Goal: Find specific page/section: Find specific page/section

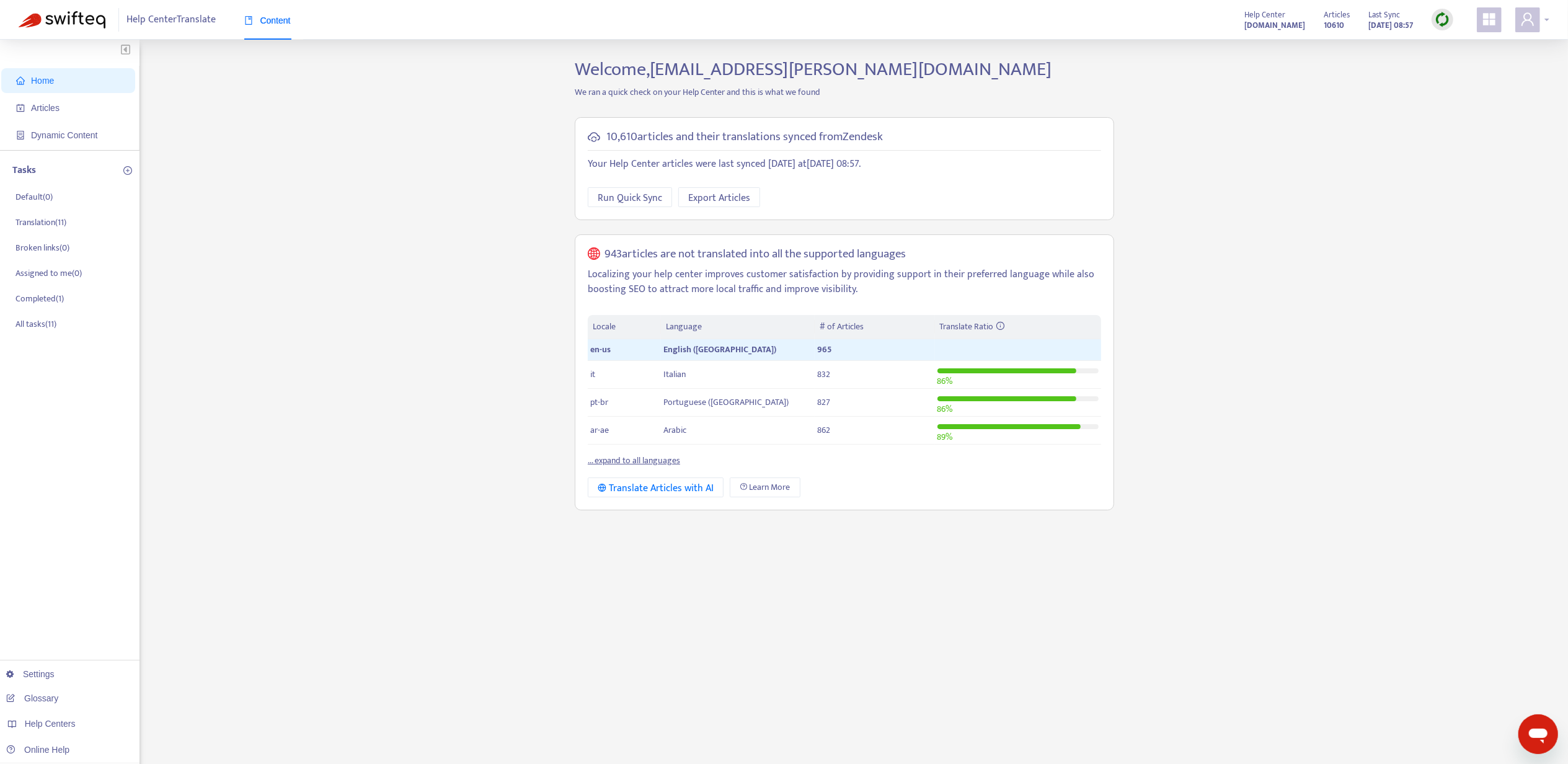
click at [1539, 22] on span at bounding box center [1528, 20] width 24 height 24
click at [1511, 114] on div "Help Centers" at bounding box center [1471, 124] width 188 height 20
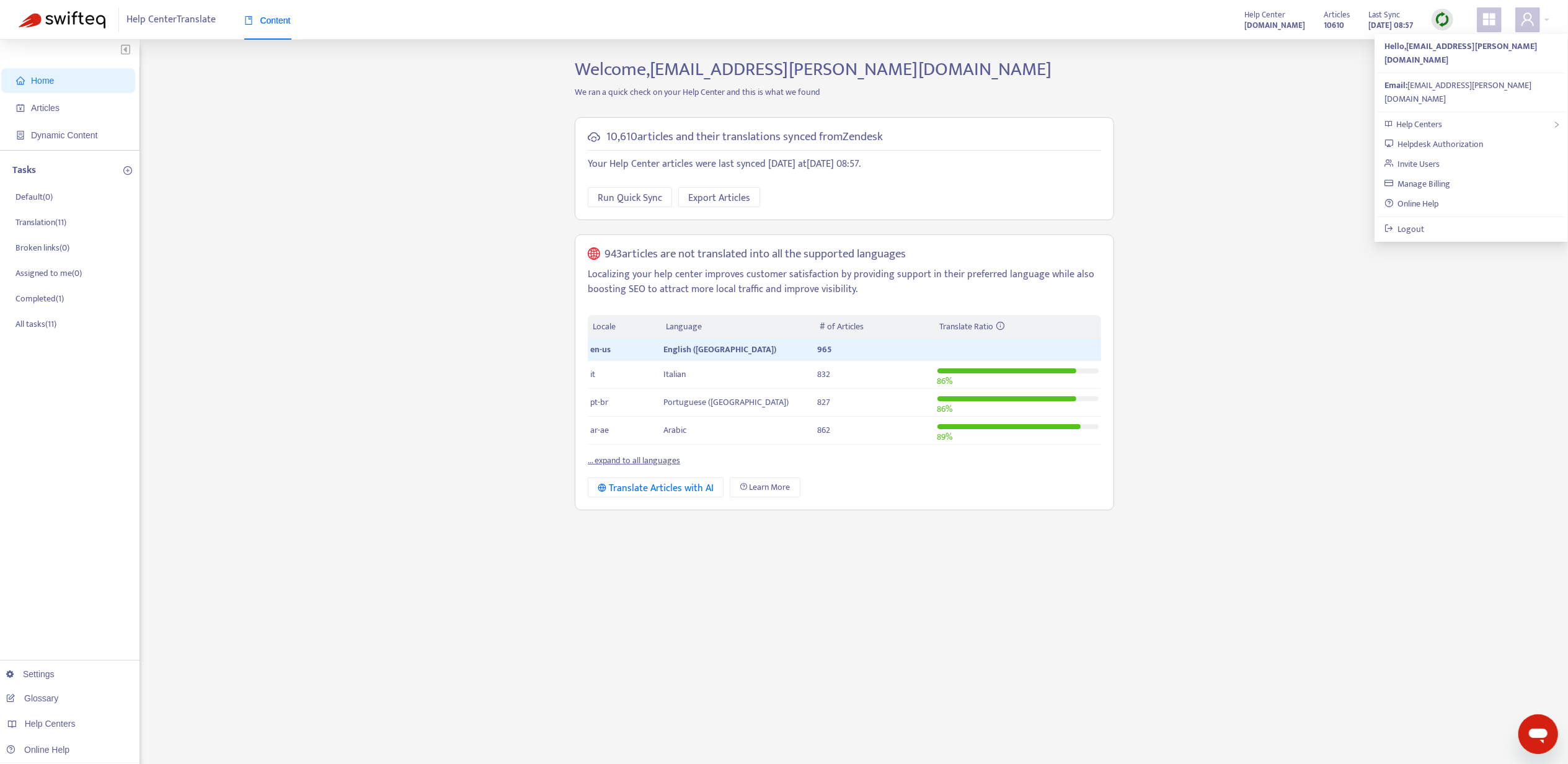
click at [1326, 119] on div "Home Articles Dynamic Content Tasks Default ( 0 ) Translation ( 11 ) Broken lin…" at bounding box center [784, 421] width 1531 height 726
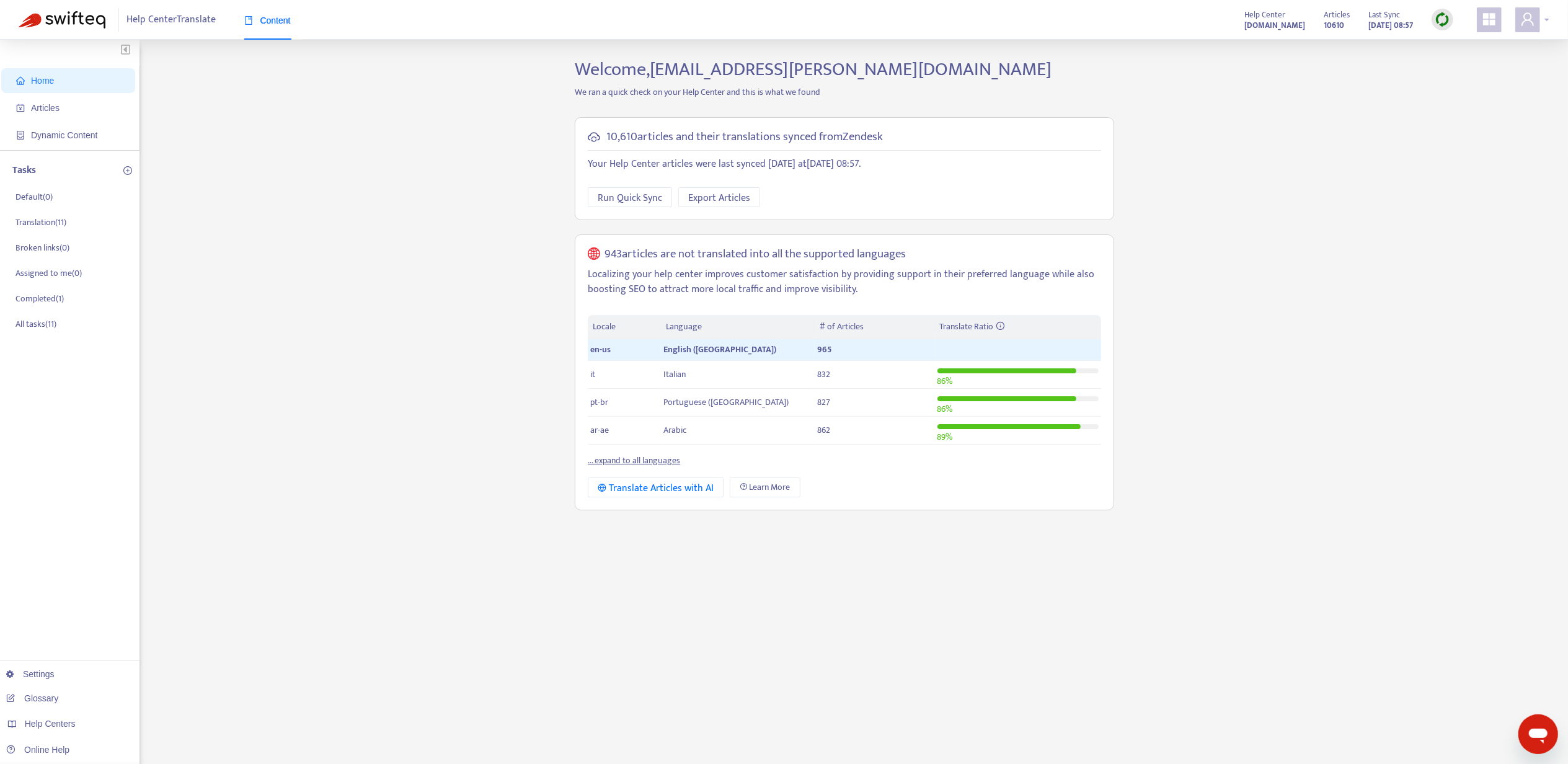
click at [1535, 30] on span at bounding box center [1528, 20] width 24 height 24
click at [1494, 114] on div "Help Centers" at bounding box center [1471, 124] width 188 height 20
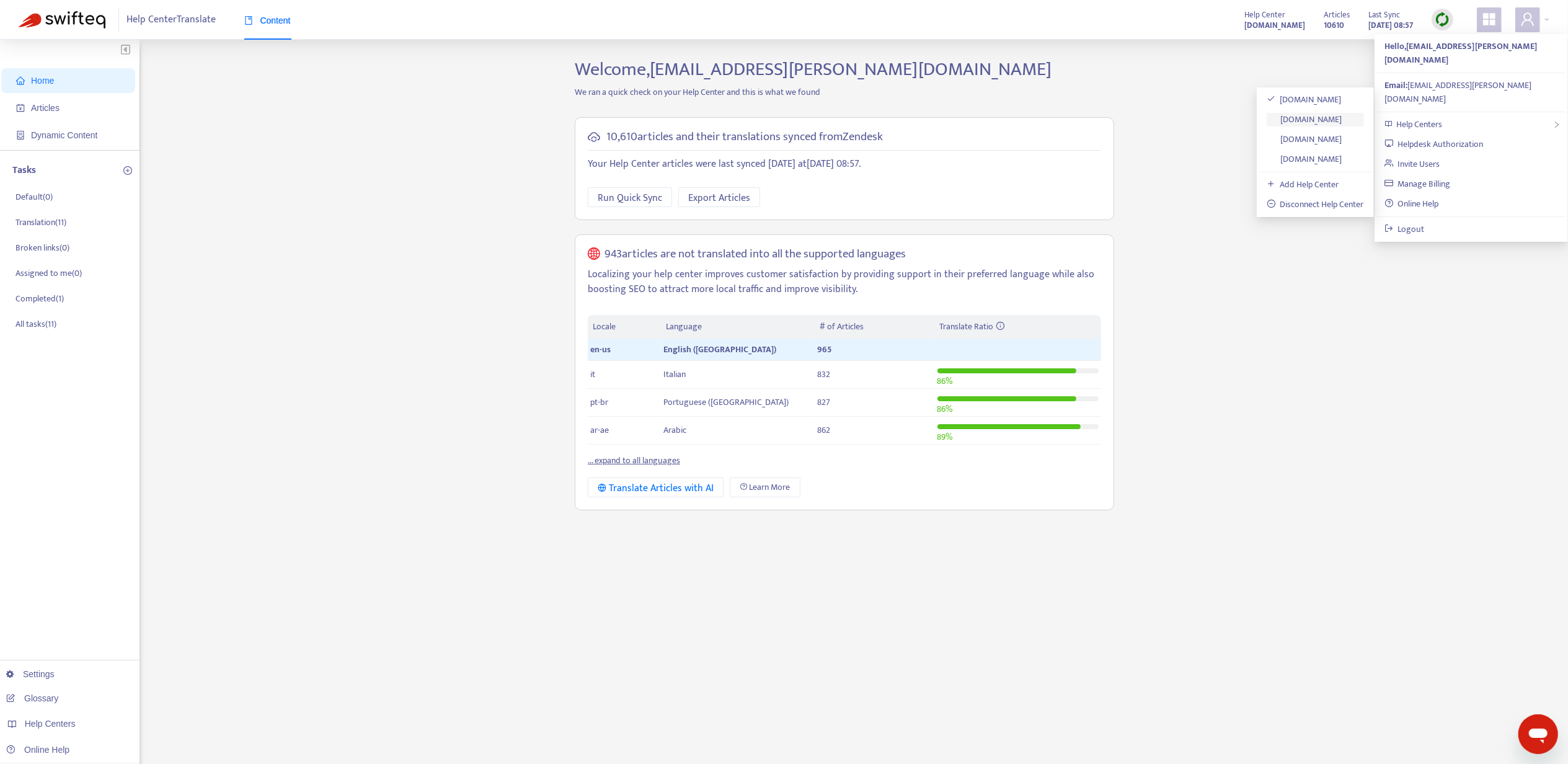
click at [1335, 114] on link "[DOMAIN_NAME]" at bounding box center [1305, 119] width 76 height 14
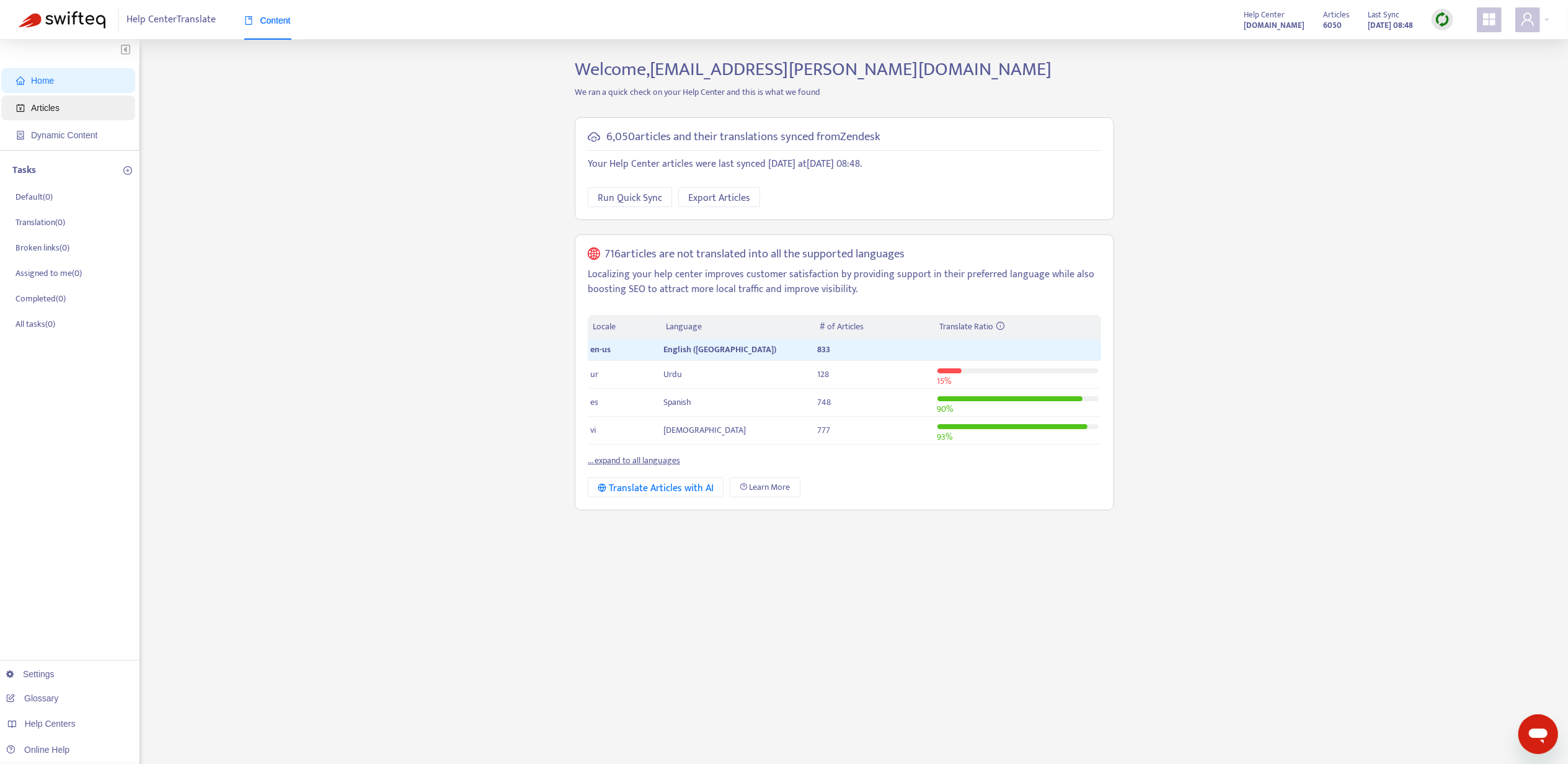
click at [51, 120] on span "Articles" at bounding box center [70, 108] width 109 height 24
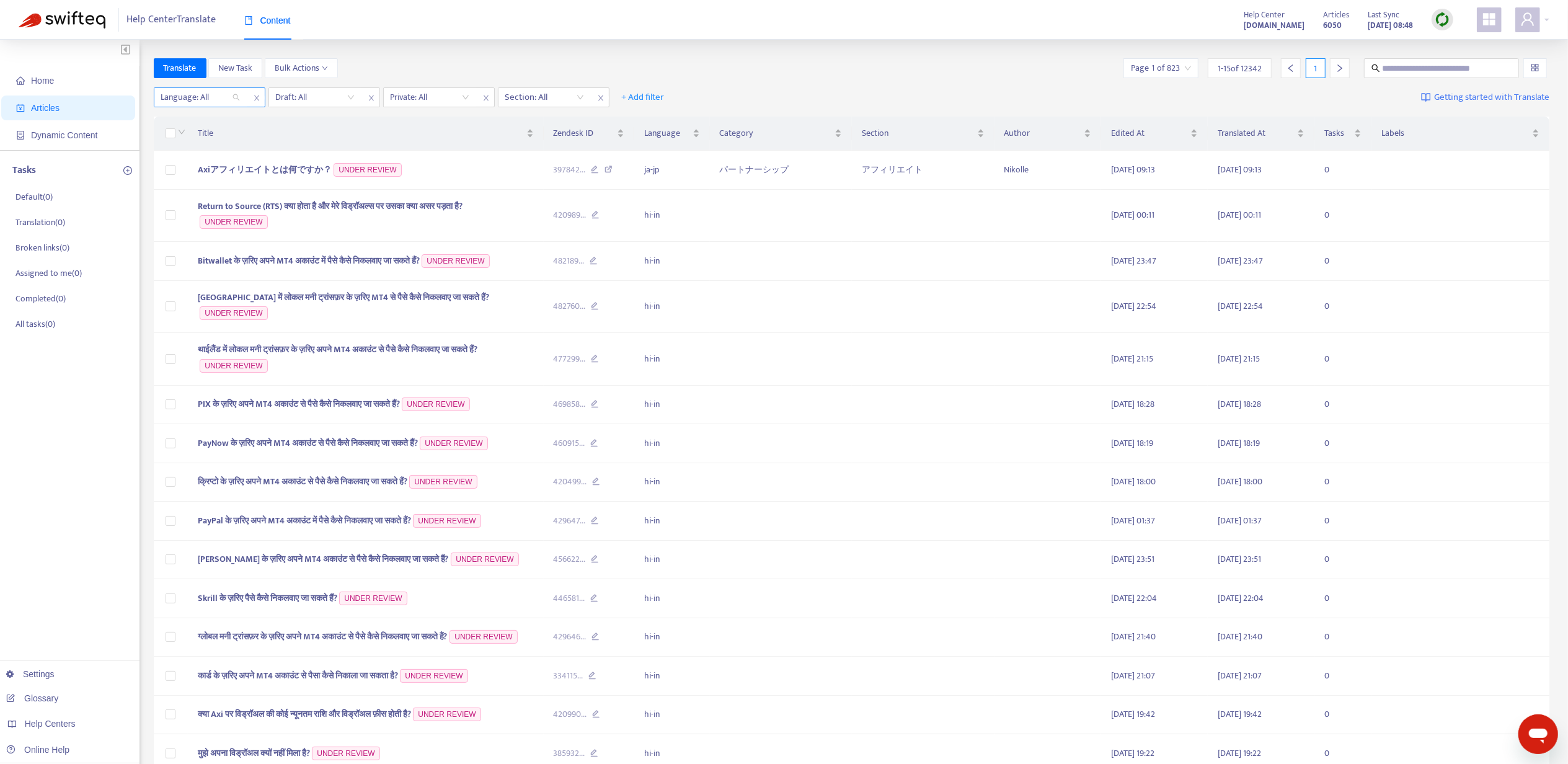
click at [199, 95] on div at bounding box center [194, 97] width 75 height 15
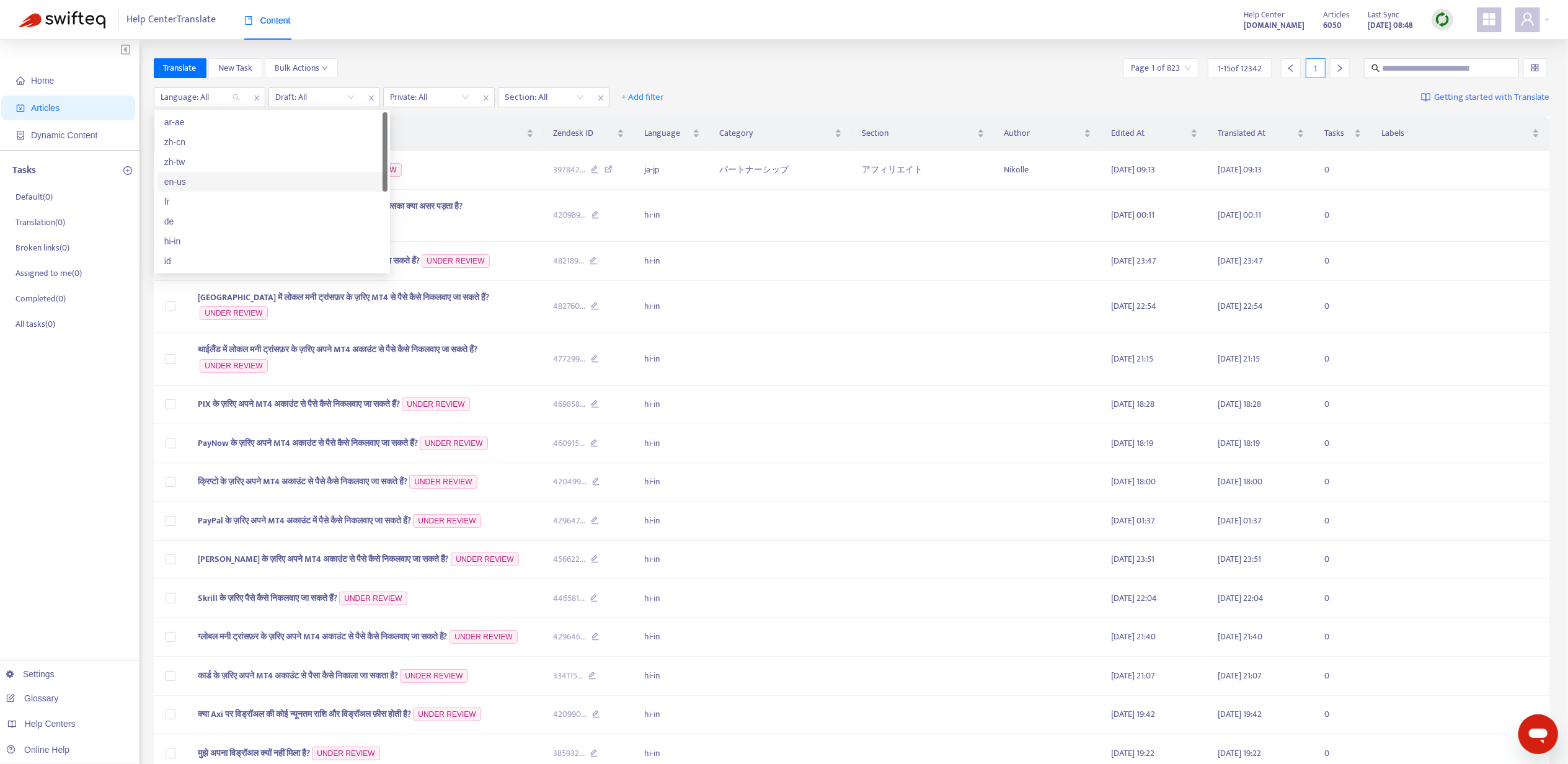
click at [222, 179] on div "en-us" at bounding box center [272, 182] width 216 height 14
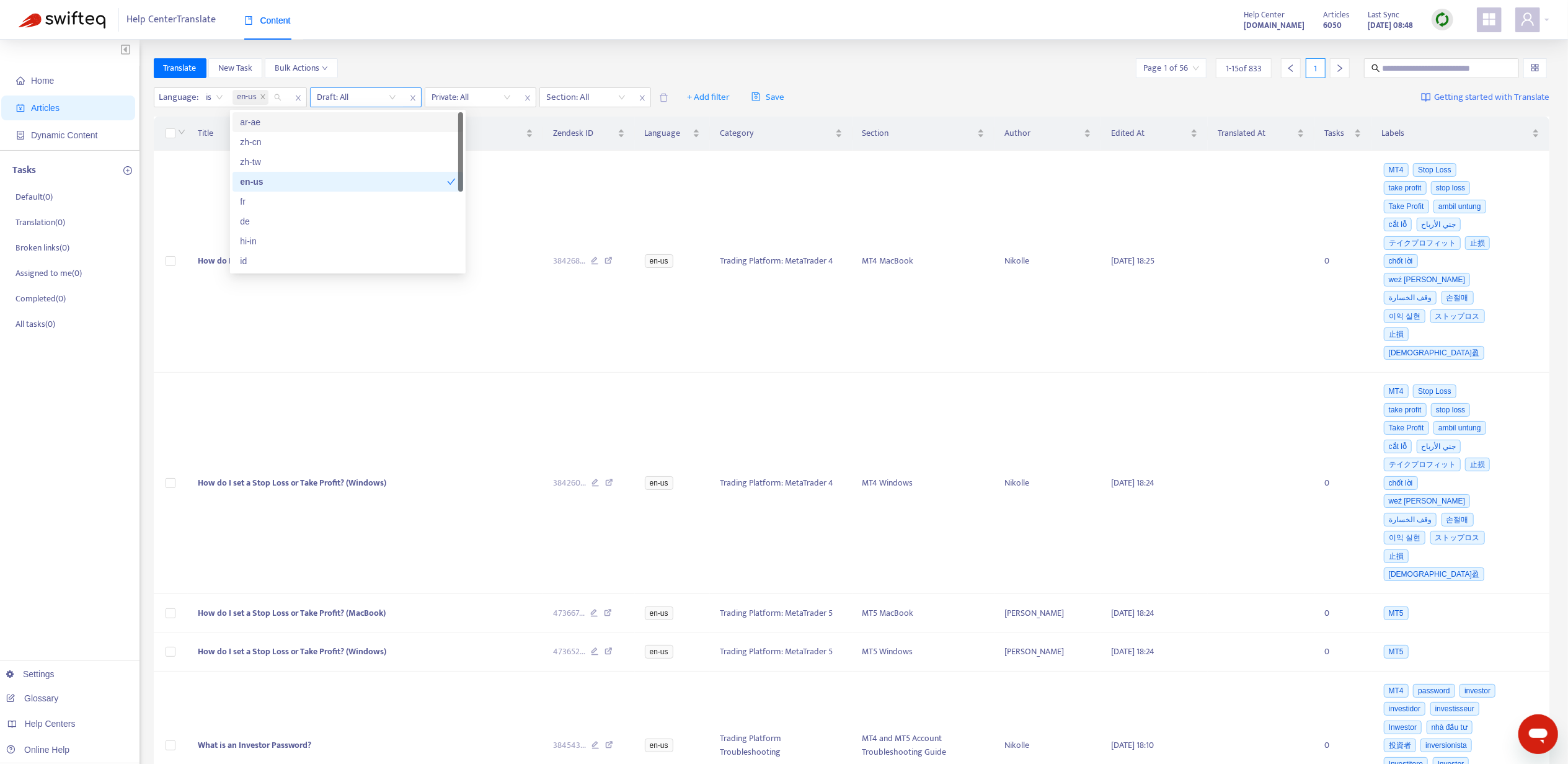
click at [375, 97] on input "search" at bounding box center [357, 97] width 79 height 19
click at [386, 164] on div "No" at bounding box center [429, 161] width 216 height 14
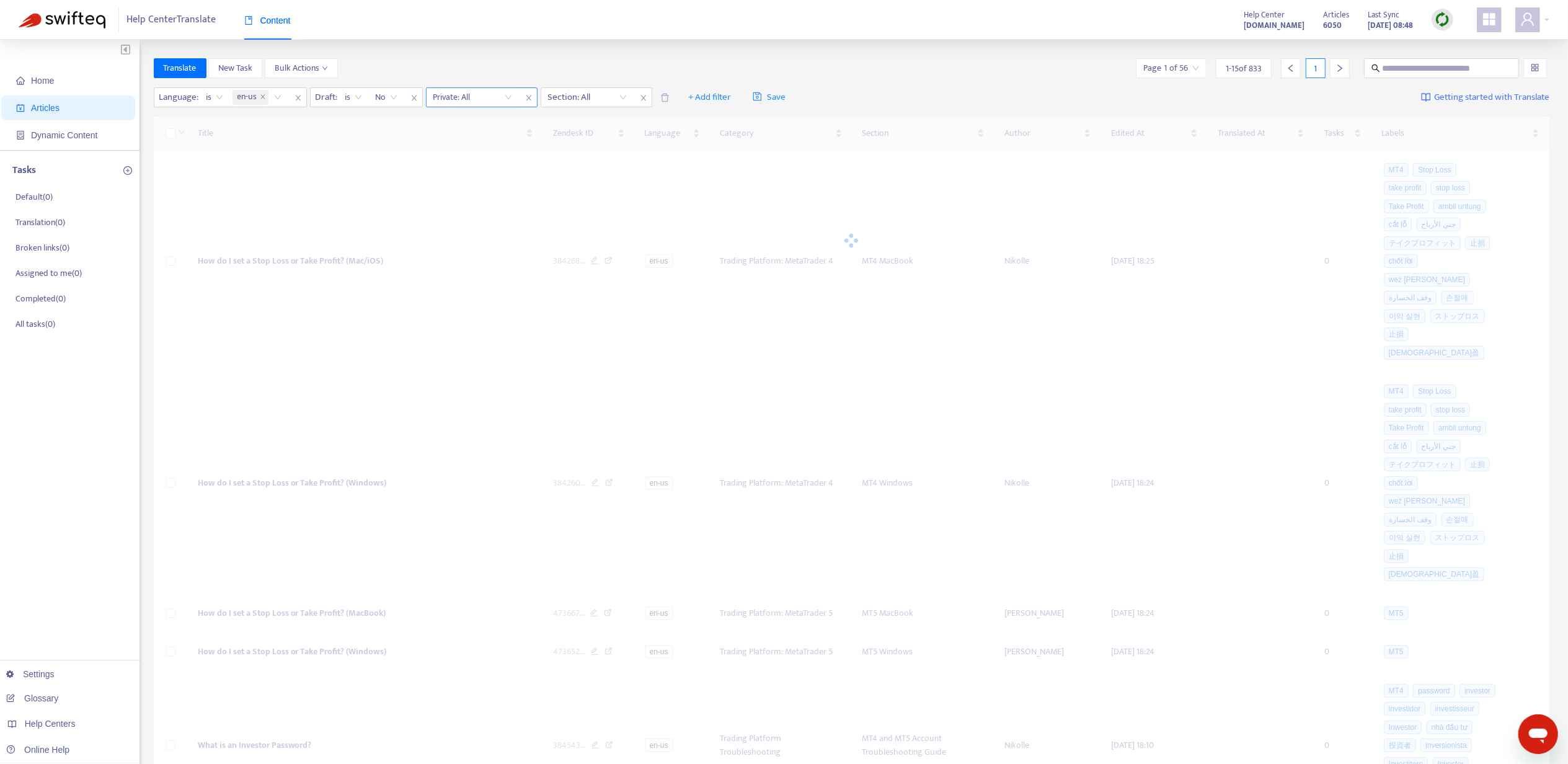
click at [479, 99] on input "search" at bounding box center [472, 97] width 79 height 19
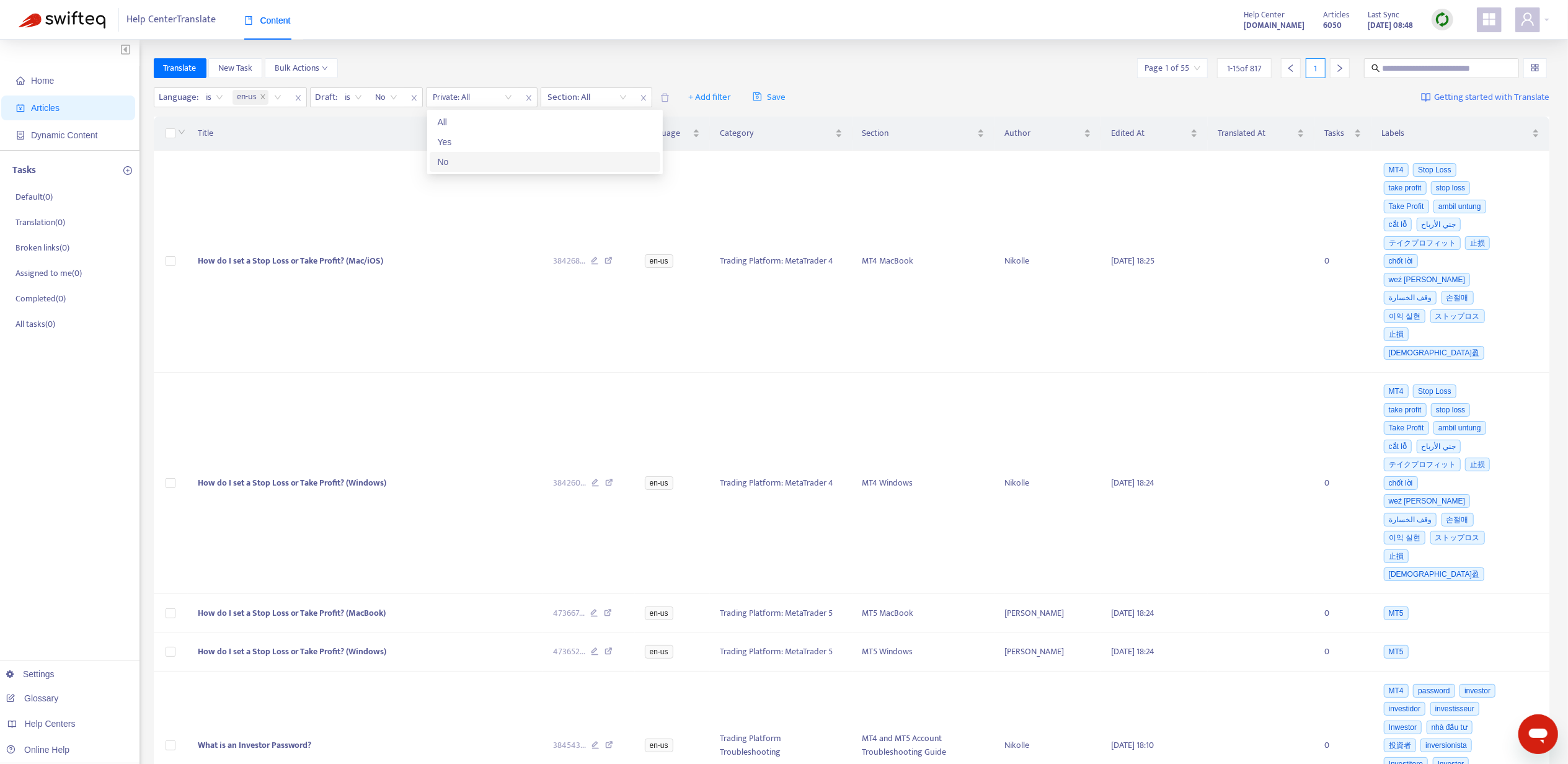
click at [486, 167] on div "No" at bounding box center [545, 161] width 216 height 14
click at [649, 65] on div "Translate New Task Bulk Actions Page 1 of 55 1 - 15 of 817 1" at bounding box center [852, 67] width 1396 height 20
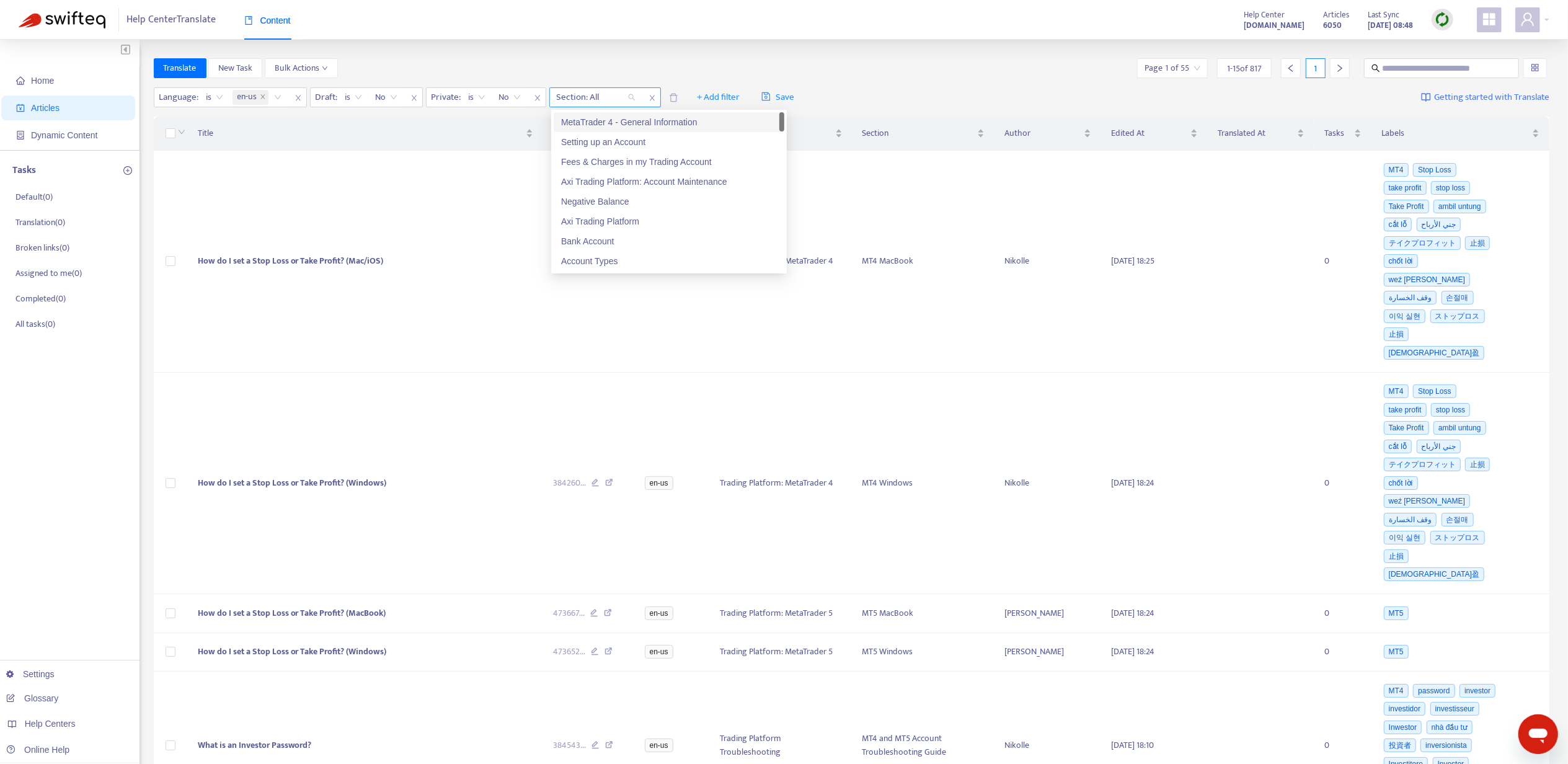
click at [604, 99] on div at bounding box center [590, 97] width 75 height 15
paste input "**********"
type input "**********"
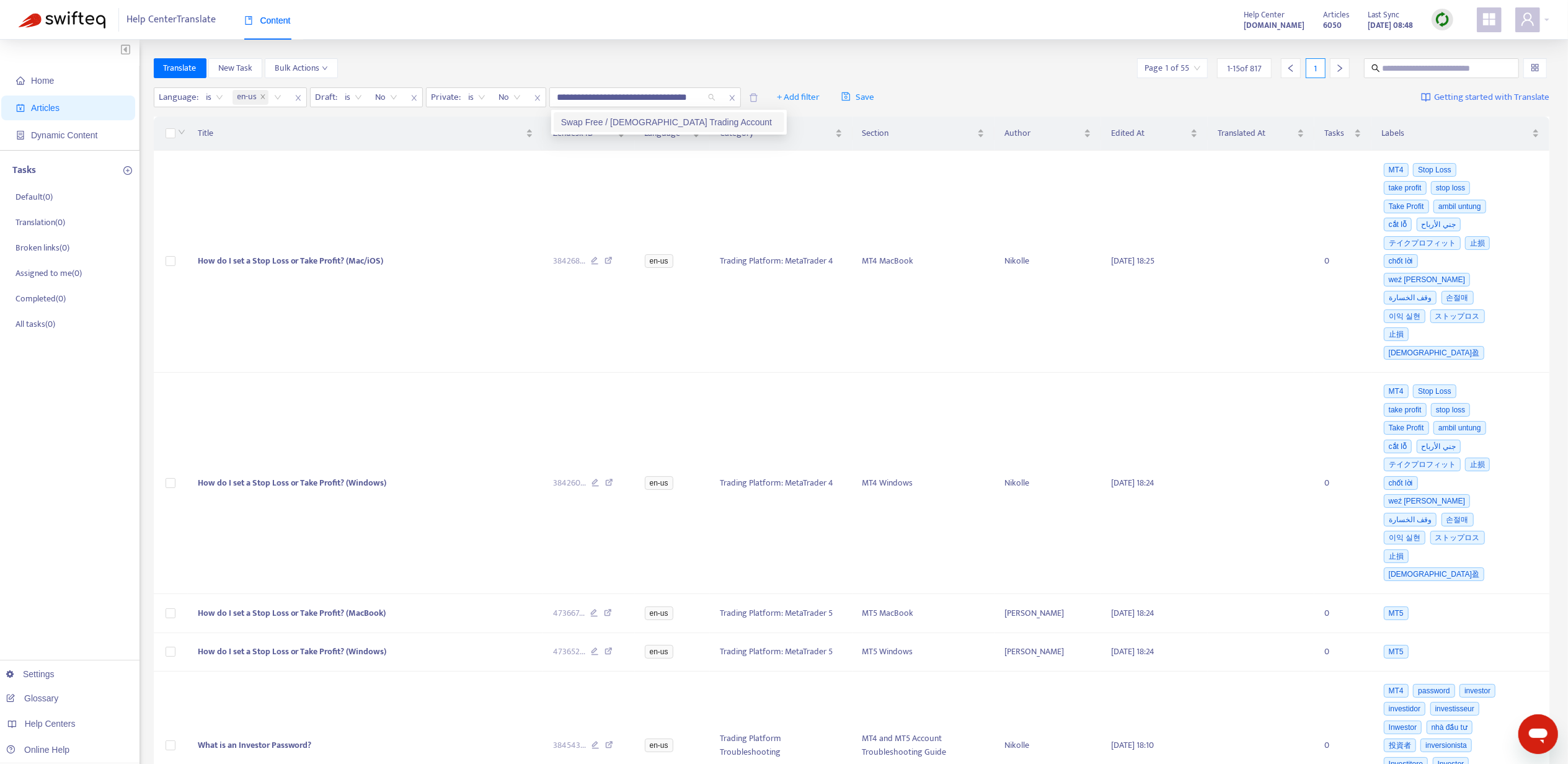
click at [700, 125] on div "Swap Free / [DEMOGRAPHIC_DATA] Trading Account" at bounding box center [669, 122] width 216 height 14
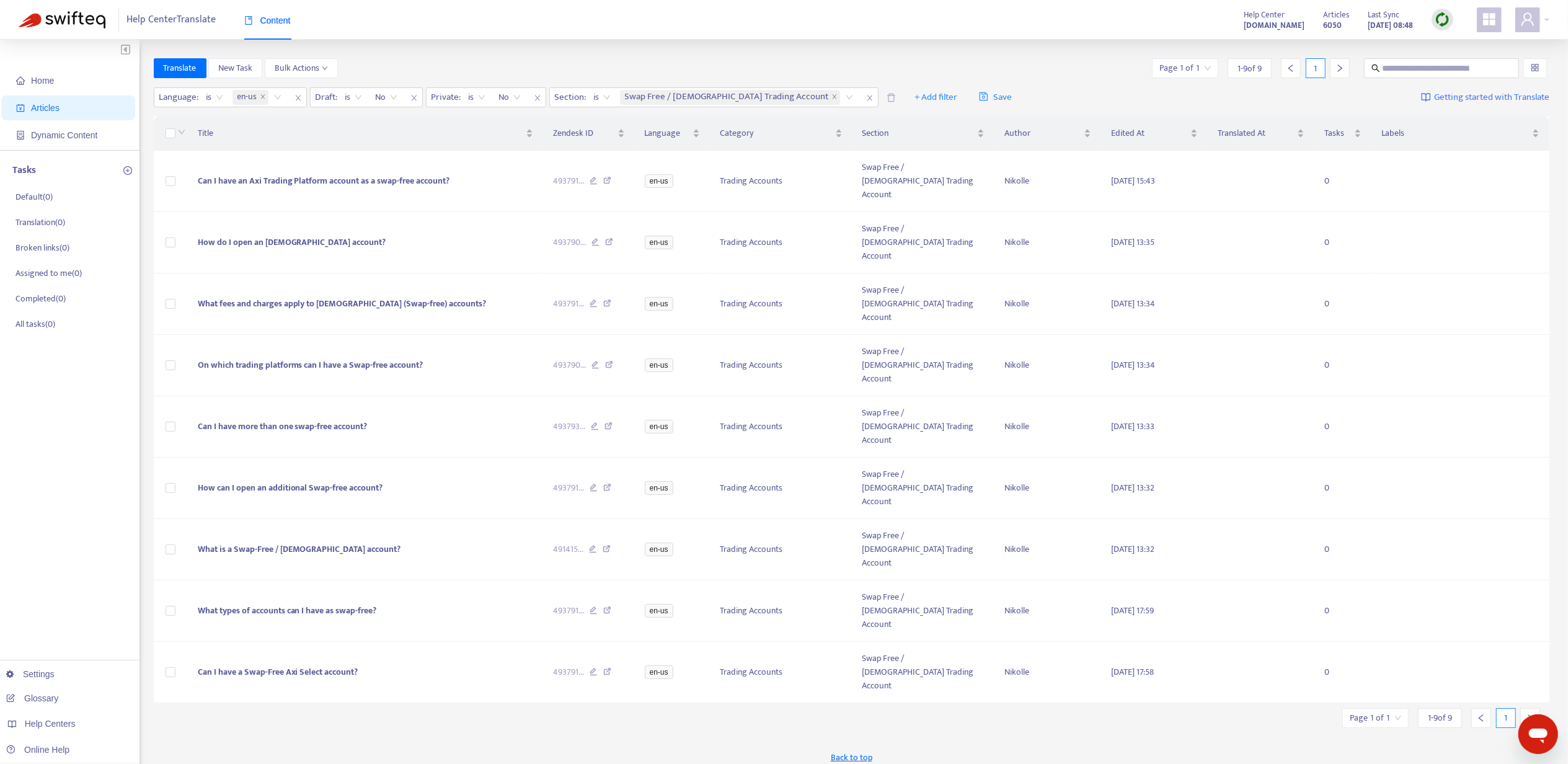
click at [789, 45] on div "Home Articles Dynamic Content Tasks Default ( 0 ) Translation ( 0 ) Broken link…" at bounding box center [784, 412] width 1568 height 744
